Goal: Information Seeking & Learning: Learn about a topic

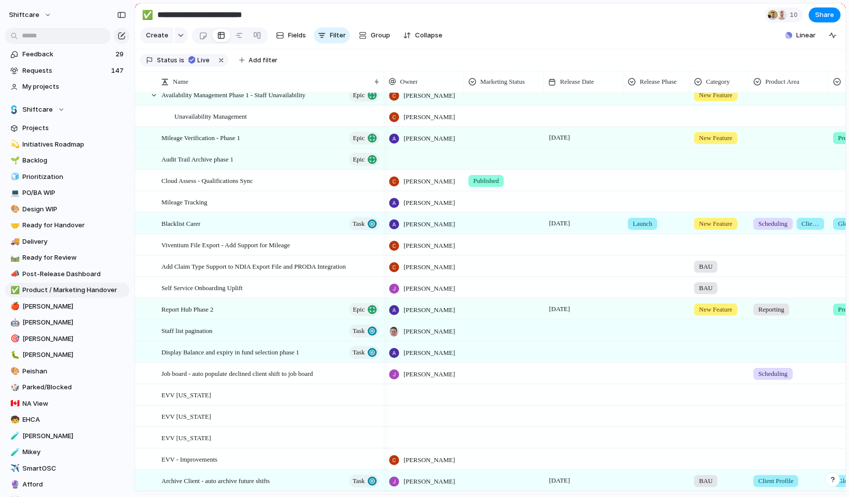
scroll to position [1185, 0]
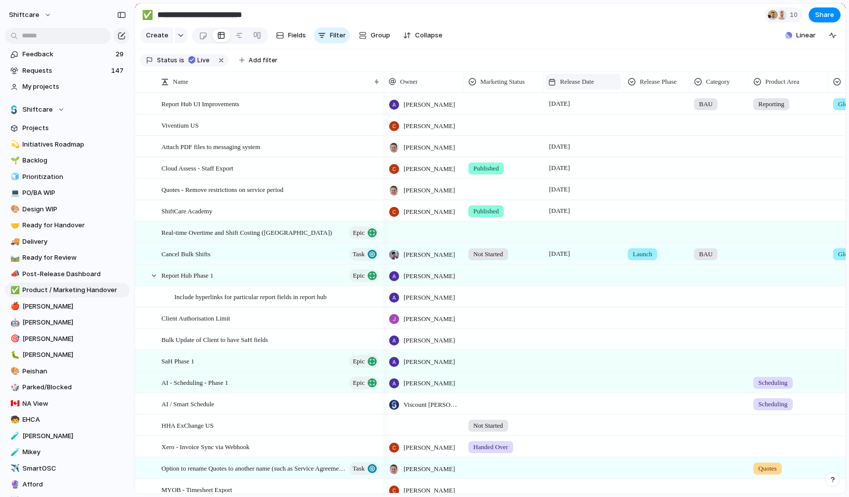
click at [606, 79] on div "Release Date" at bounding box center [583, 82] width 70 height 10
click at [580, 136] on span "Sort ascending" at bounding box center [589, 136] width 48 height 10
